Goal: Information Seeking & Learning: Learn about a topic

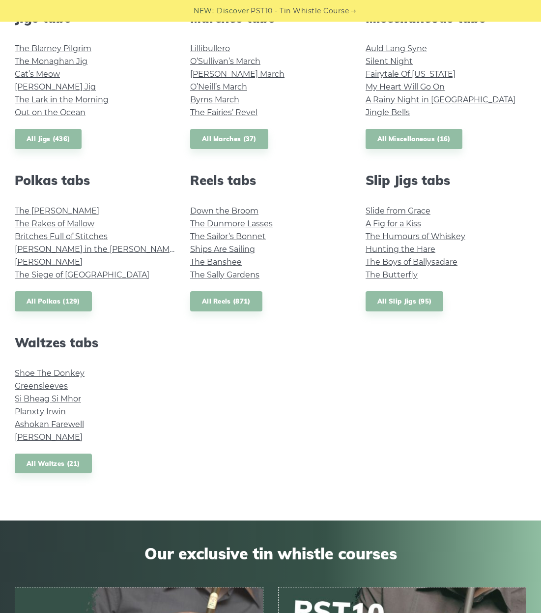
scroll to position [590, 0]
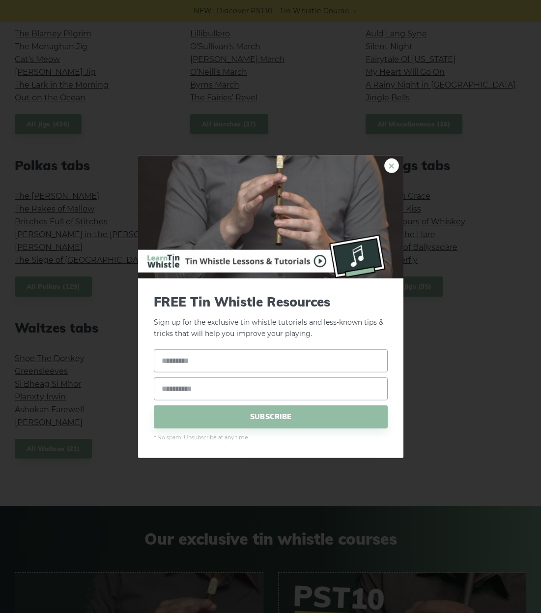
click at [396, 166] on link "×" at bounding box center [391, 165] width 15 height 15
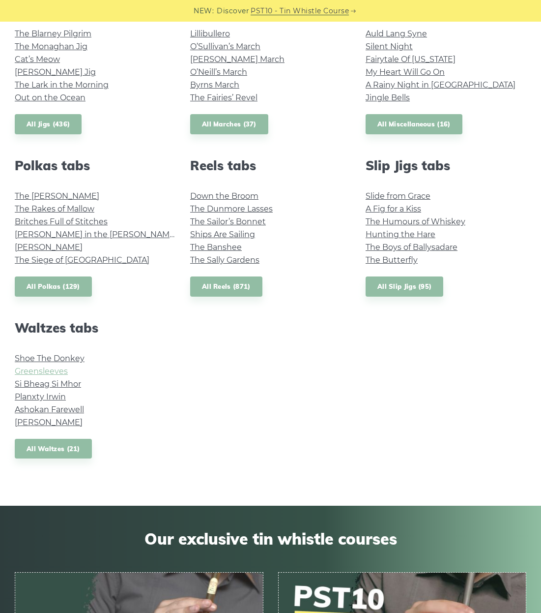
click at [52, 369] on link "Greensleeves" at bounding box center [41, 370] width 53 height 9
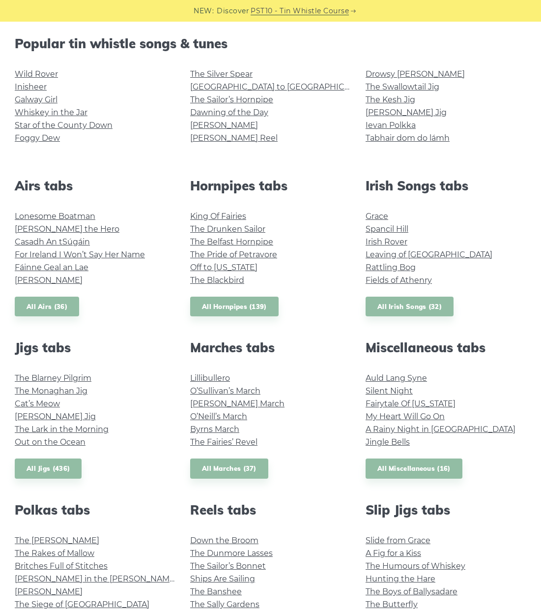
scroll to position [0, 0]
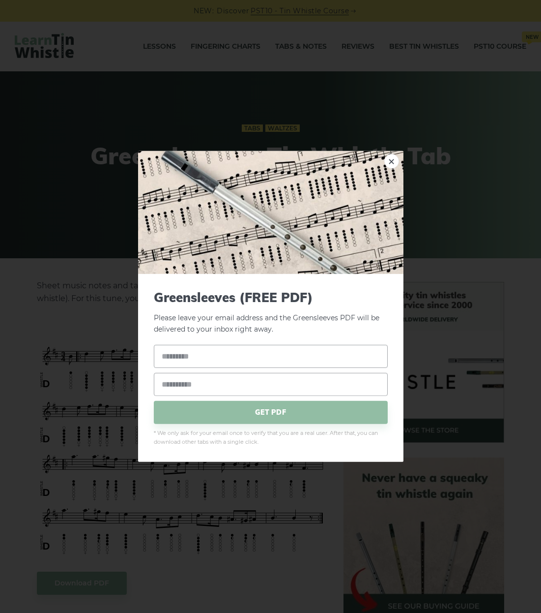
click at [63, 108] on div "× Greensleeves (FREE PDF) Please leave your email address and the Greensleeves …" at bounding box center [270, 306] width 541 height 613
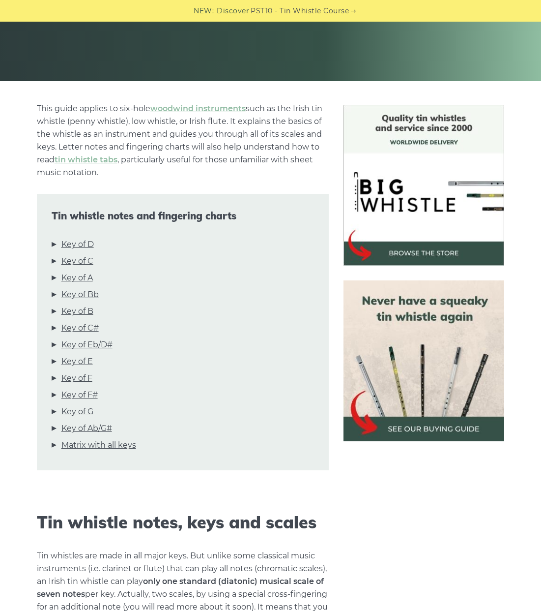
scroll to position [246, 0]
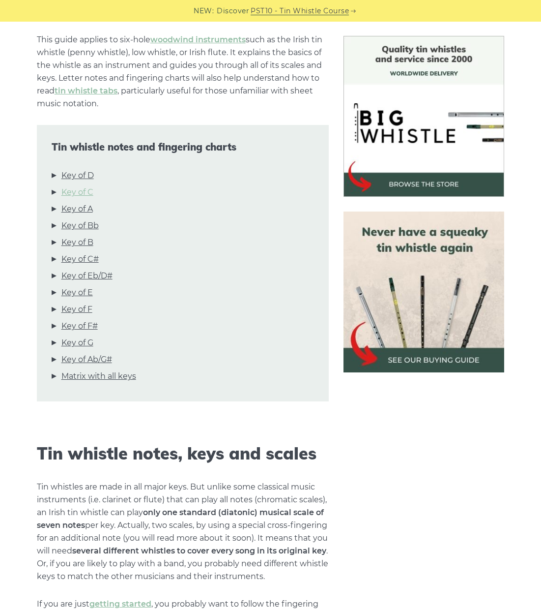
click at [84, 189] on link "Key of C" at bounding box center [77, 192] width 32 height 13
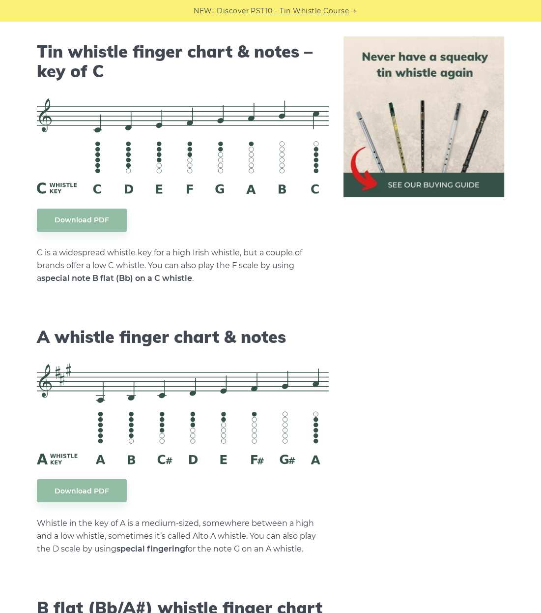
scroll to position [2451, 0]
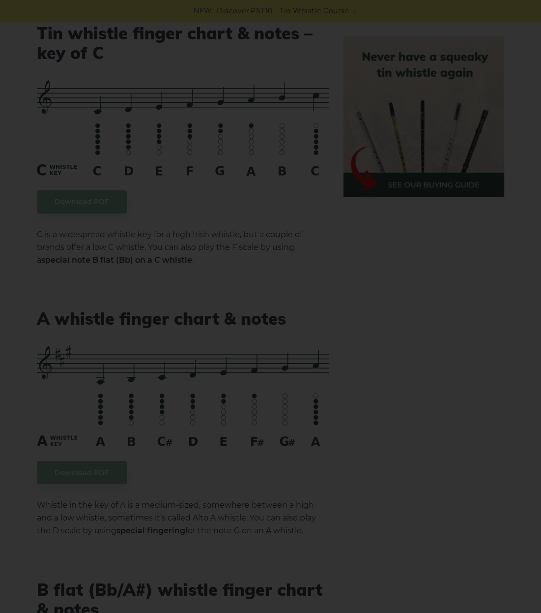
click at [427, 251] on div "×" at bounding box center [270, 306] width 541 height 613
click at [230, 171] on div "×" at bounding box center [270, 306] width 541 height 613
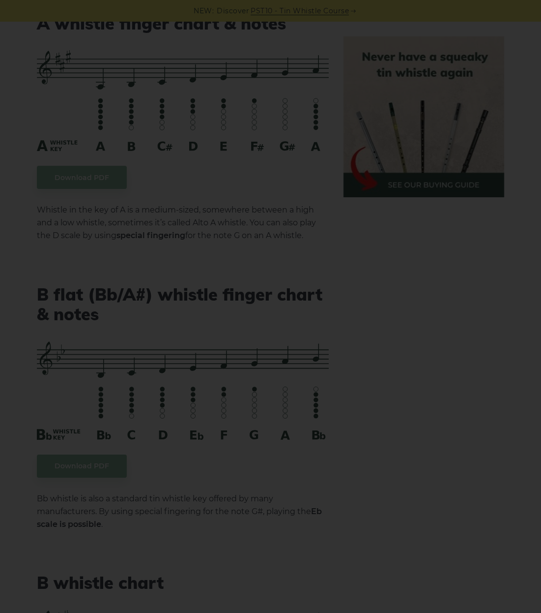
scroll to position [2402, 0]
